Goal: Communication & Community: Connect with others

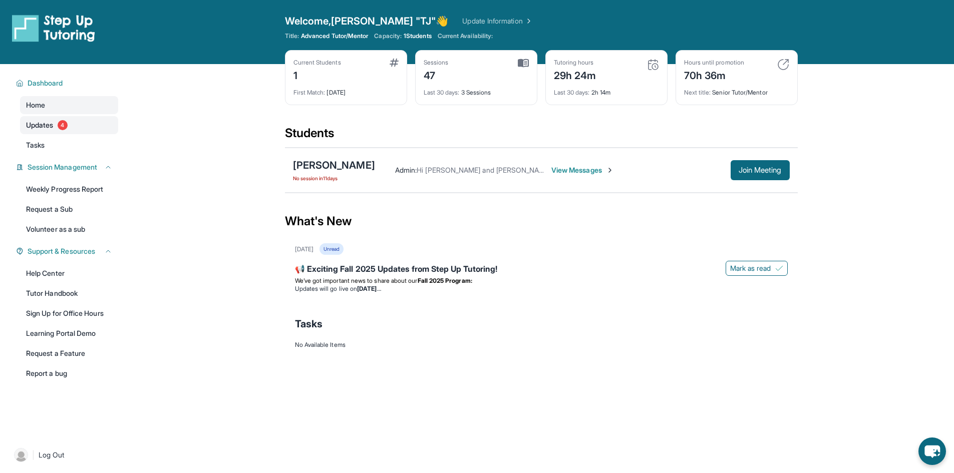
click at [63, 125] on span "4" at bounding box center [63, 125] width 10 height 10
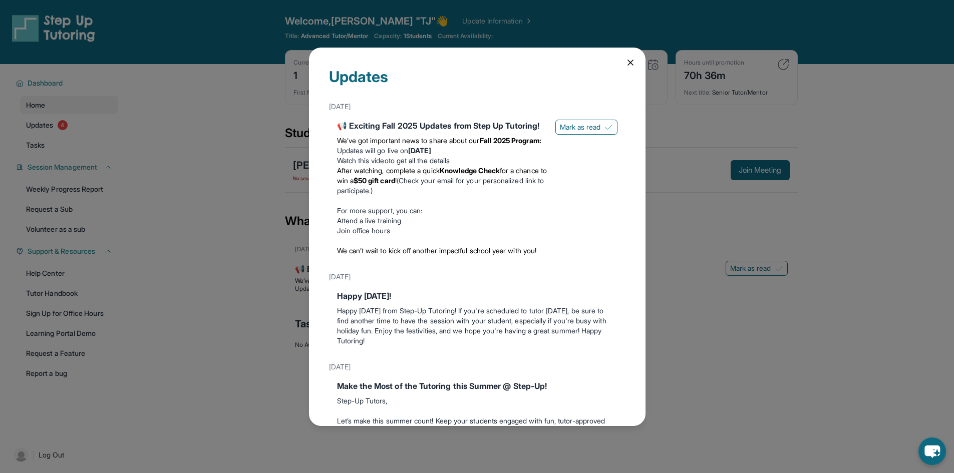
click at [66, 109] on div "Updates [DATE] 📢 Exciting Fall 2025 Updates from Step Up Tutoring! We’ve got im…" at bounding box center [477, 236] width 954 height 473
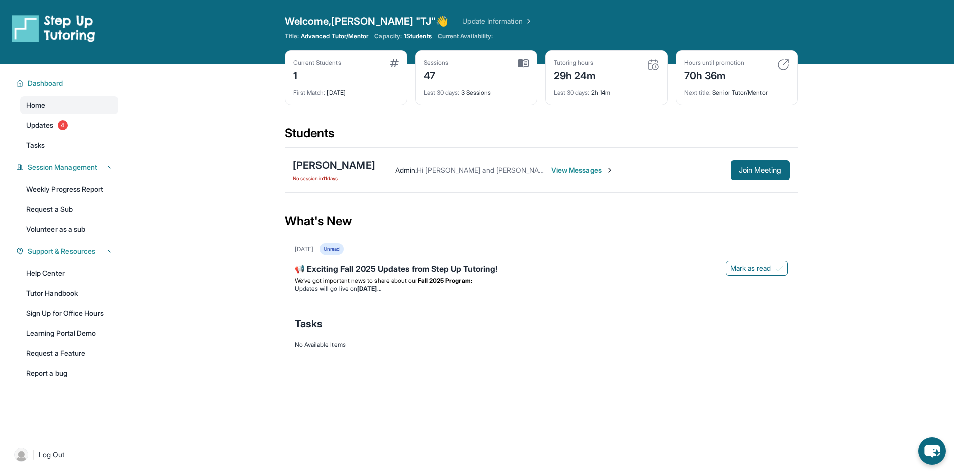
click at [757, 95] on div "Next title : Senior Tutor/Mentor" at bounding box center [736, 90] width 105 height 14
drag, startPoint x: 758, startPoint y: 94, endPoint x: 777, endPoint y: 81, distance: 22.9
click at [760, 93] on div "Next title : Senior Tutor/Mentor" at bounding box center [736, 90] width 105 height 14
click at [784, 64] on img at bounding box center [783, 65] width 12 height 12
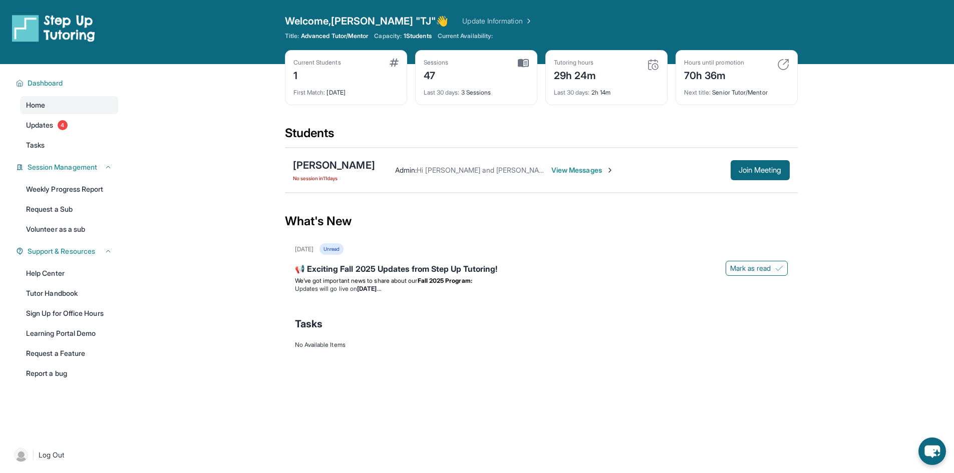
drag, startPoint x: 612, startPoint y: 153, endPoint x: 665, endPoint y: 149, distance: 53.3
click at [613, 153] on div "[PERSON_NAME] No session [DATE] Admin : Hi [PERSON_NAME] and [PERSON_NAME]! You…" at bounding box center [541, 170] width 513 height 45
click at [739, 167] on span "Join Meeting" at bounding box center [760, 170] width 43 height 6
